Goal: Task Accomplishment & Management: Manage account settings

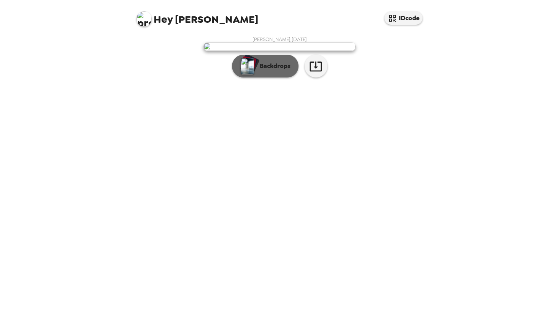
click at [251, 75] on img "button" at bounding box center [247, 66] width 13 height 17
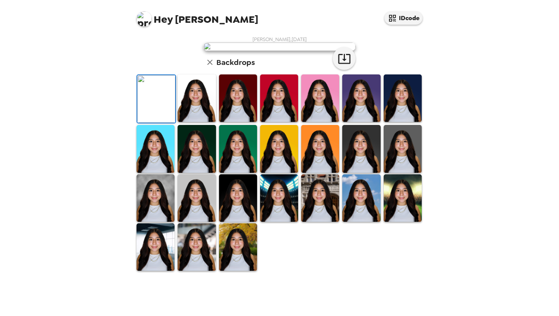
scroll to position [40, 0]
click at [202, 122] on img at bounding box center [197, 99] width 38 height 48
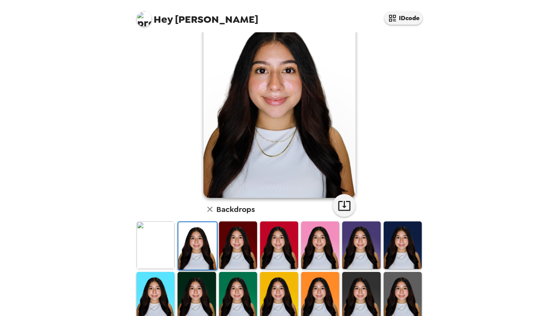
click at [232, 243] on img at bounding box center [238, 246] width 38 height 48
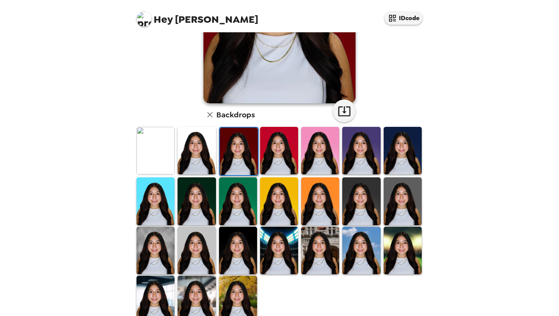
scroll to position [154, 0]
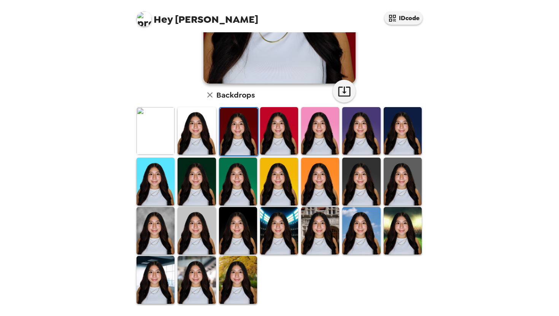
click at [233, 291] on img at bounding box center [238, 280] width 38 height 48
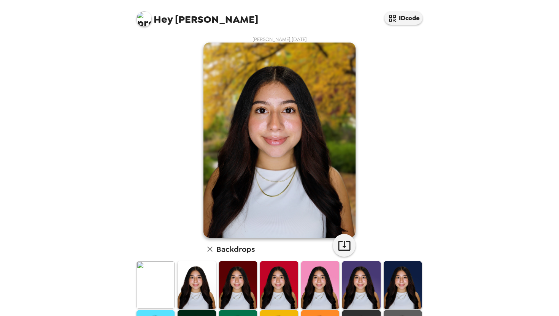
scroll to position [125, 0]
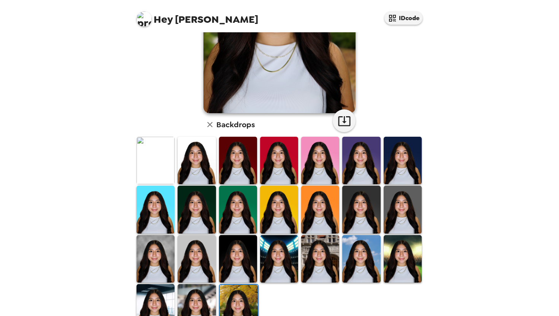
click at [194, 275] on img at bounding box center [197, 259] width 38 height 48
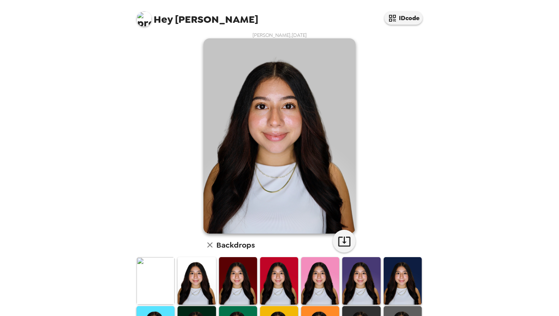
scroll to position [154, 0]
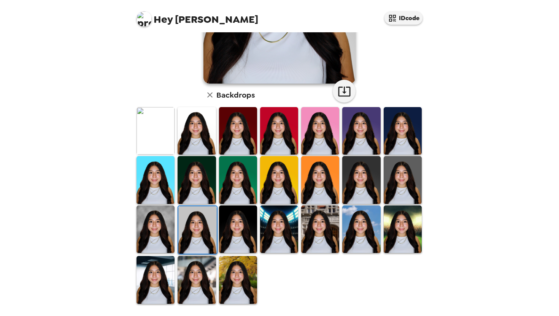
click at [273, 184] on img at bounding box center [279, 180] width 38 height 48
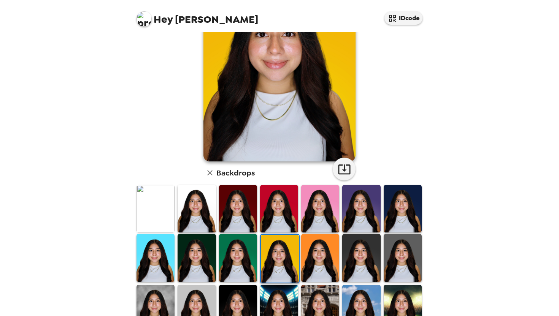
scroll to position [71, 0]
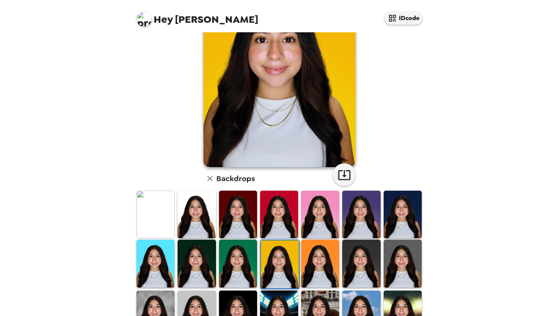
click at [162, 218] on img at bounding box center [156, 215] width 38 height 48
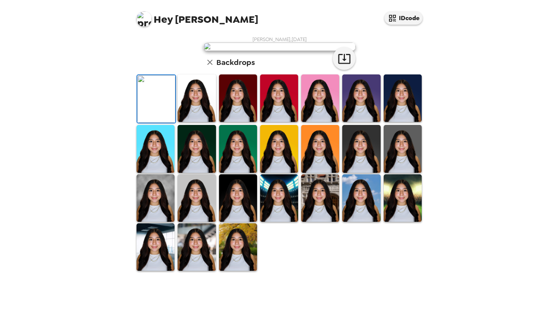
scroll to position [20, 0]
click at [195, 122] on img at bounding box center [197, 99] width 38 height 48
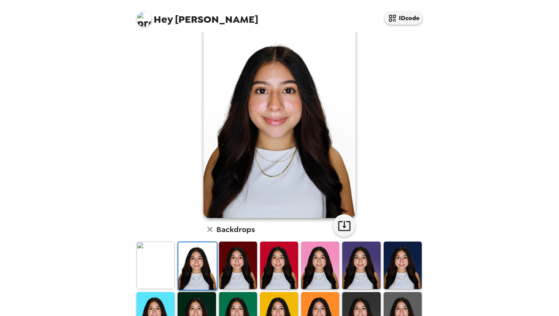
click at [242, 270] on img at bounding box center [238, 266] width 38 height 48
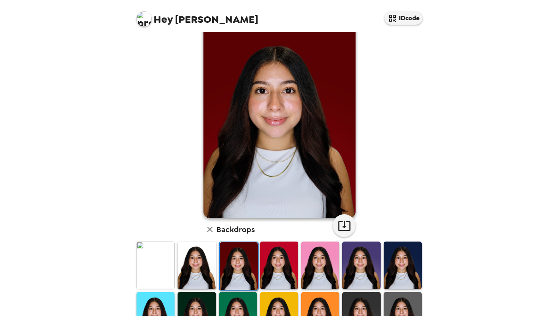
click at [292, 270] on img at bounding box center [279, 266] width 38 height 48
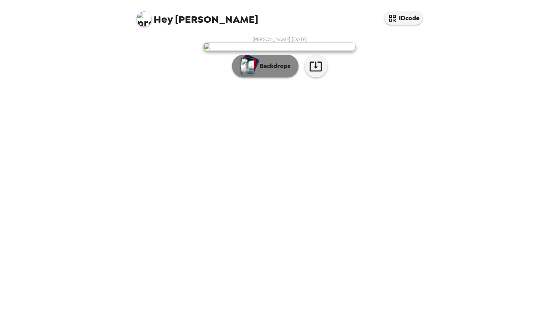
click at [257, 71] on p "Backdrops" at bounding box center [273, 66] width 35 height 9
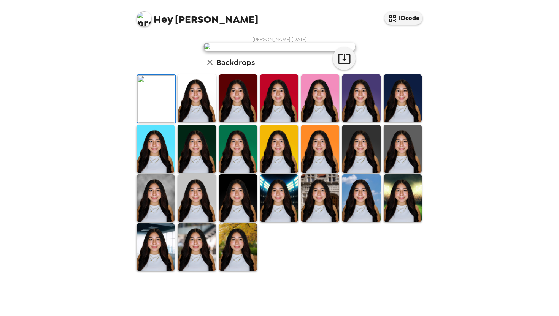
click at [179, 122] on img at bounding box center [197, 99] width 38 height 48
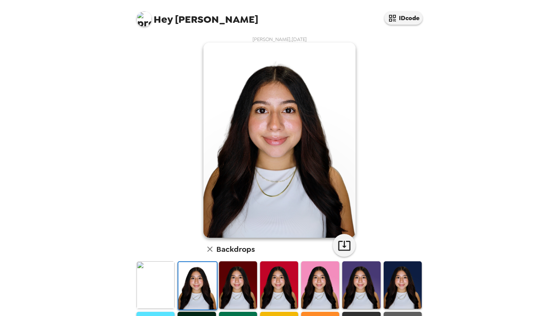
click at [190, 287] on img at bounding box center [197, 286] width 38 height 48
click at [242, 287] on img at bounding box center [238, 286] width 38 height 48
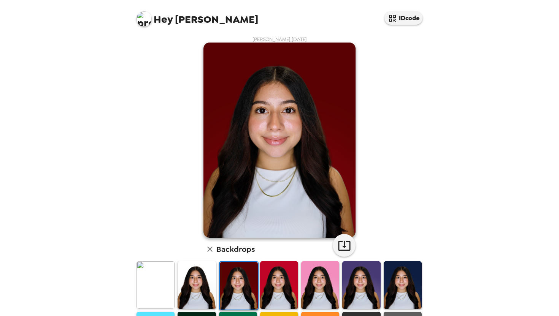
click at [280, 284] on img at bounding box center [279, 286] width 38 height 48
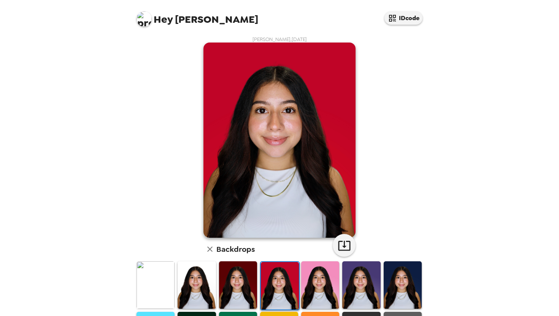
scroll to position [33, 0]
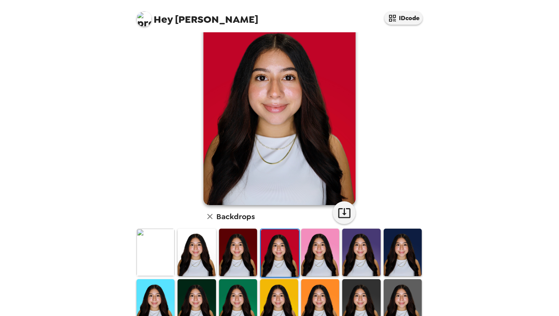
click at [311, 269] on img at bounding box center [320, 253] width 38 height 48
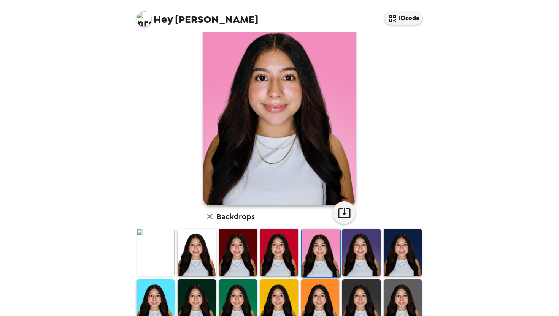
click at [358, 268] on img at bounding box center [361, 253] width 38 height 48
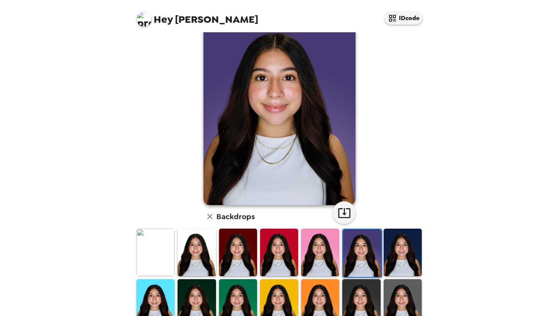
click at [397, 253] on img at bounding box center [403, 253] width 38 height 48
